Goal: Information Seeking & Learning: Learn about a topic

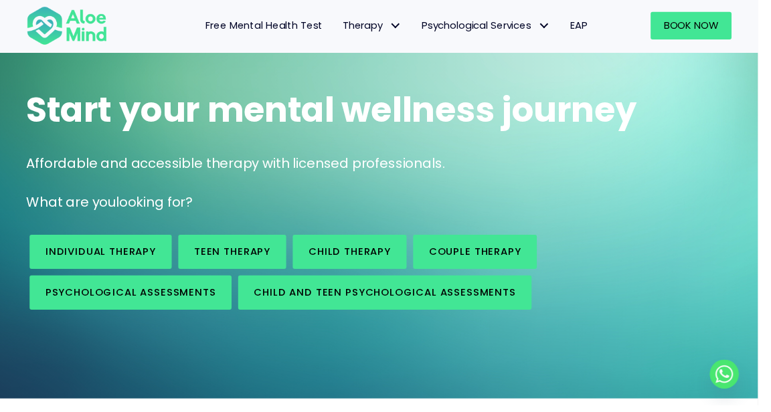
scroll to position [80, 0]
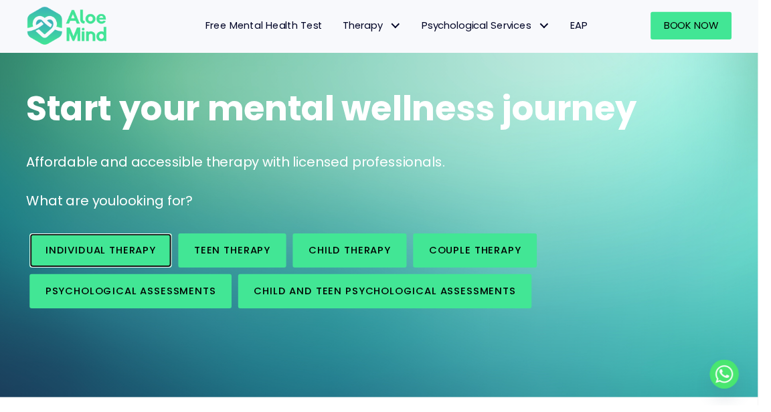
click at [128, 256] on span "Individual therapy" at bounding box center [102, 255] width 112 height 14
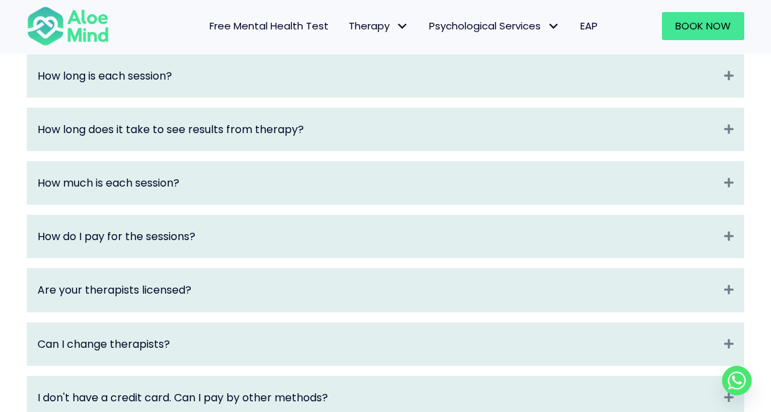
scroll to position [1683, 0]
